Goal: Find contact information: Find contact information

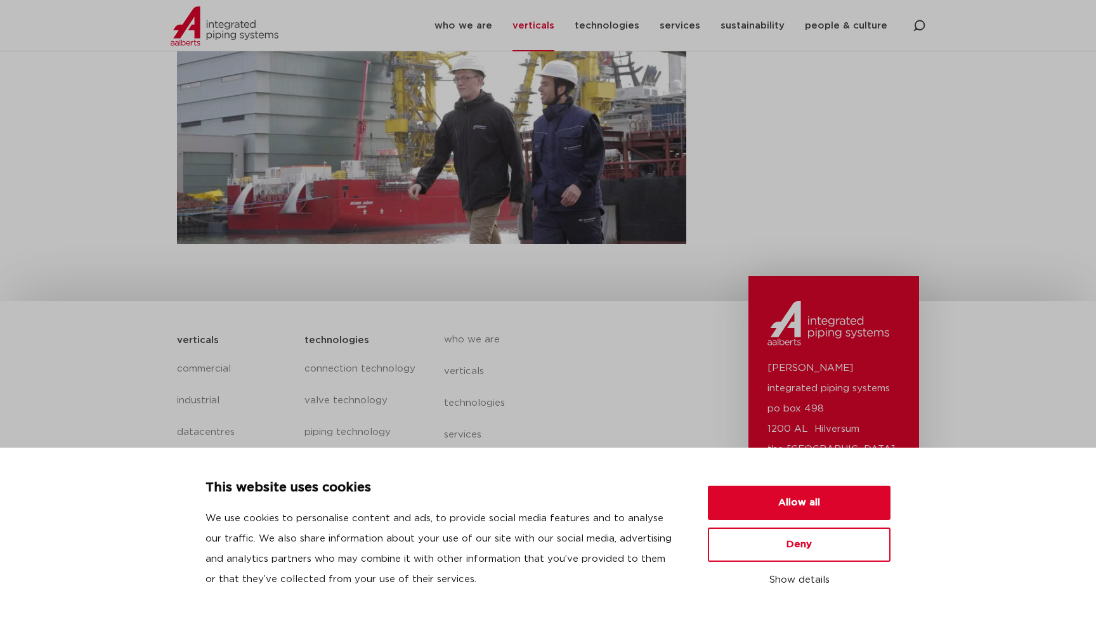
scroll to position [431, 0]
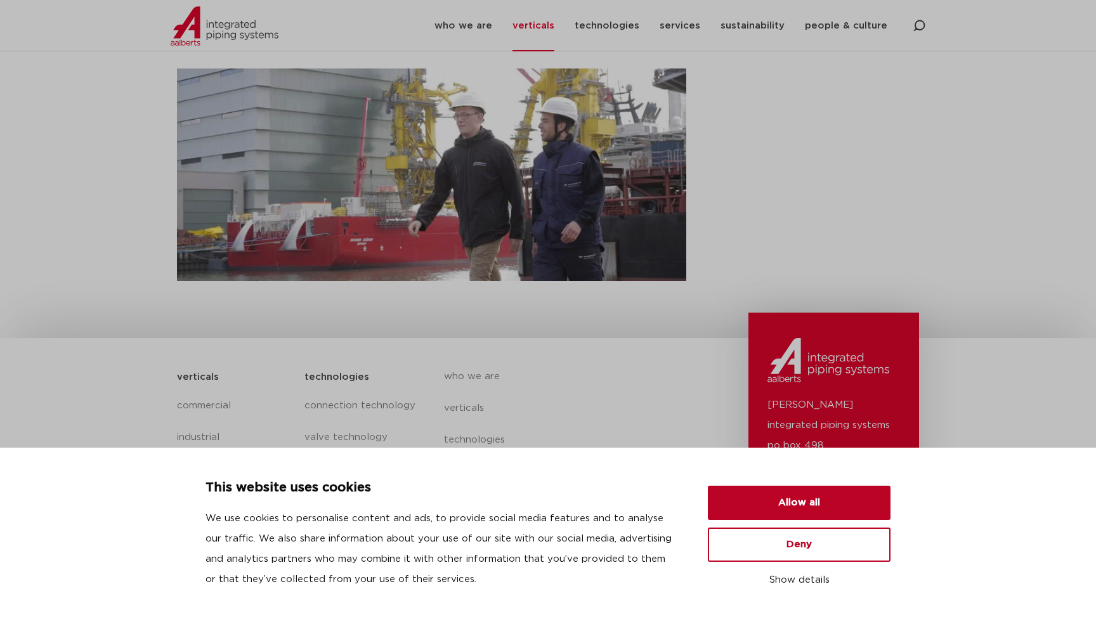
drag, startPoint x: 727, startPoint y: 534, endPoint x: 734, endPoint y: 505, distance: 29.9
click at [734, 505] on ul "Allow all Deny Show details" at bounding box center [799, 538] width 183 height 105
click at [734, 505] on button "Allow all" at bounding box center [799, 503] width 183 height 34
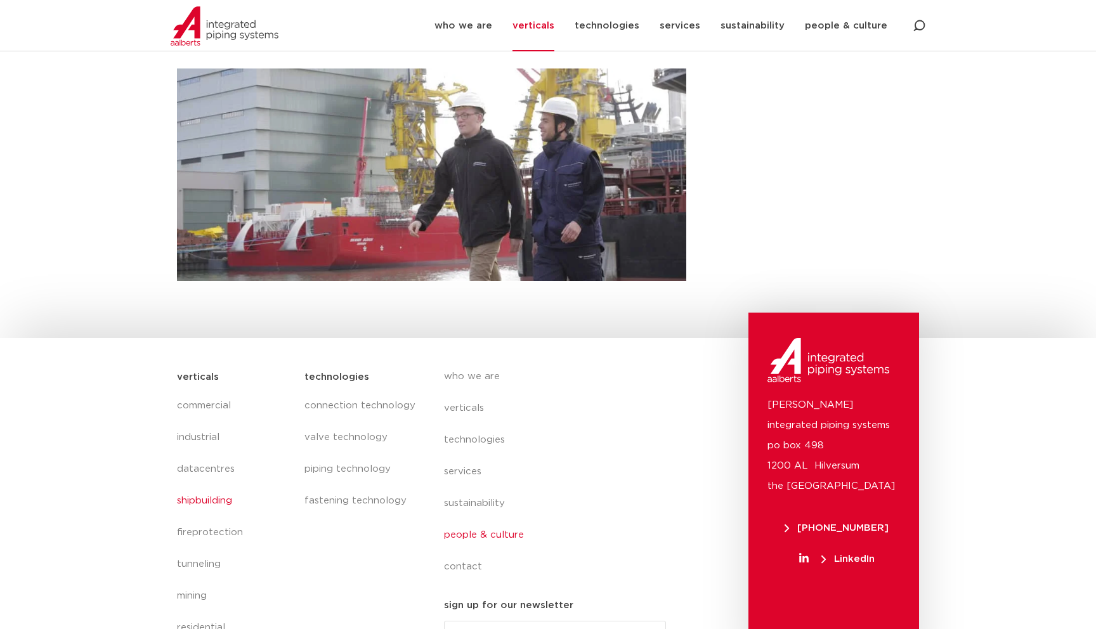
click at [465, 535] on link "people & culture" at bounding box center [560, 535] width 232 height 32
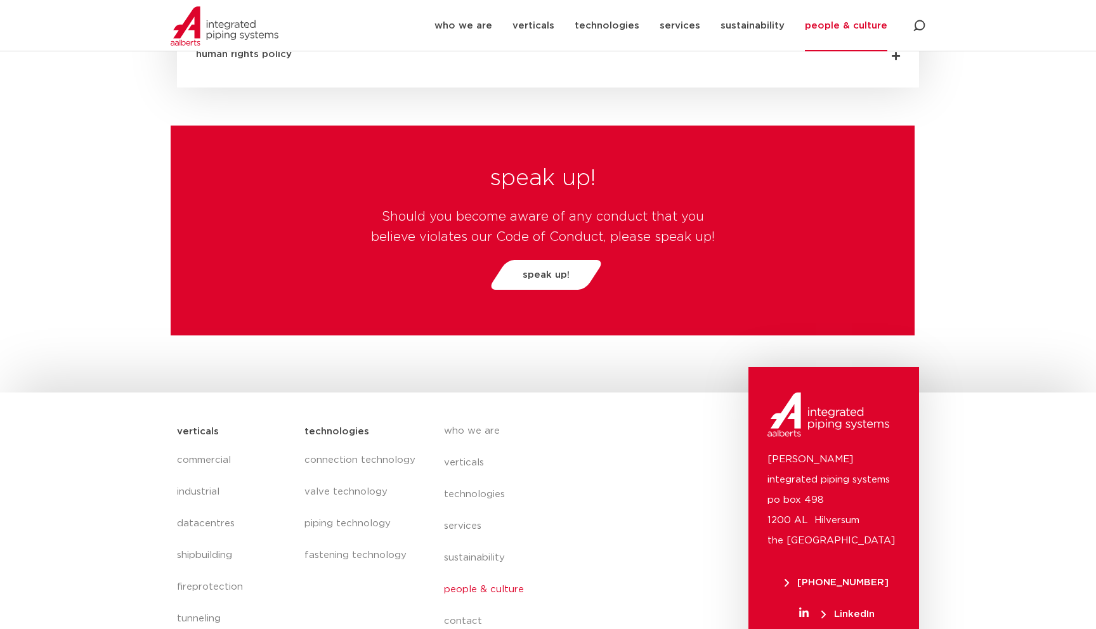
scroll to position [4387, 0]
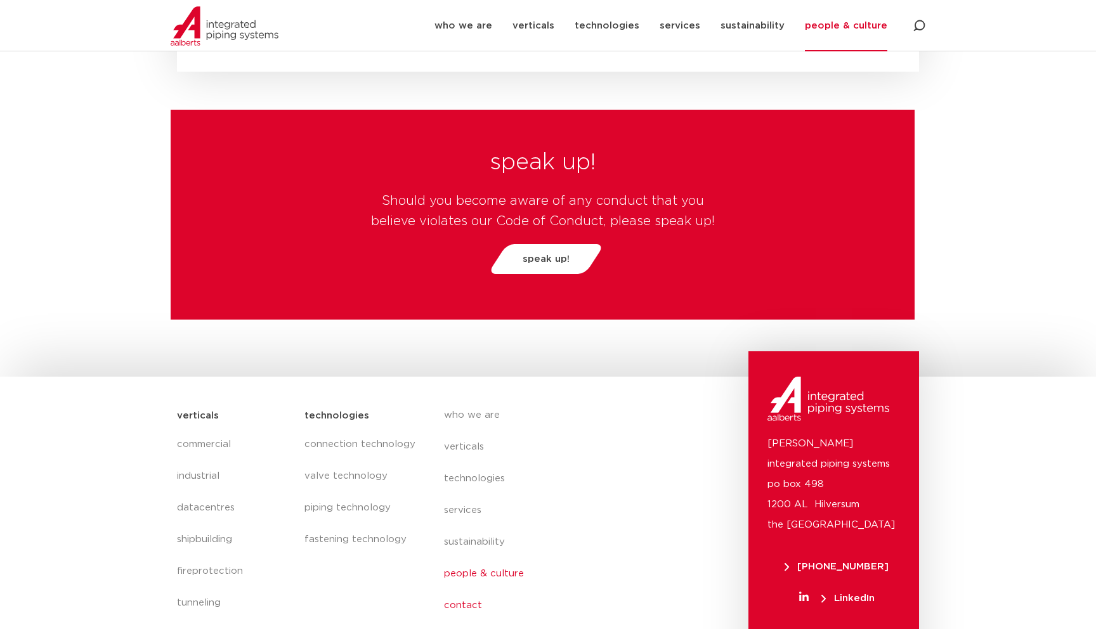
click at [465, 590] on link "contact" at bounding box center [560, 606] width 232 height 32
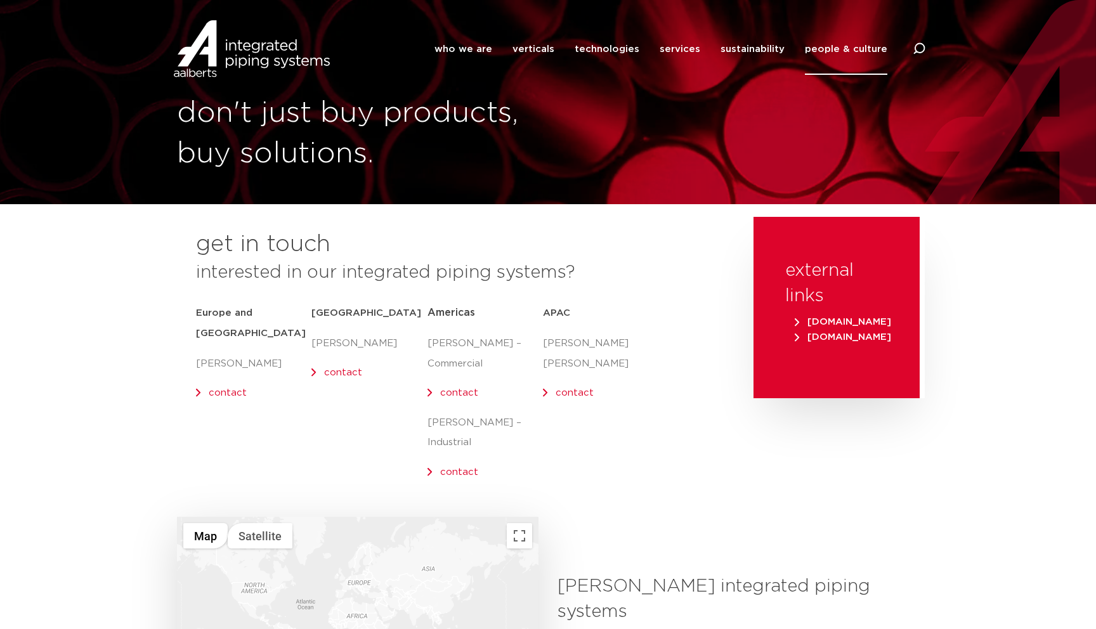
click at [861, 321] on span "[DOMAIN_NAME]" at bounding box center [843, 322] width 96 height 10
